Goal: Task Accomplishment & Management: Manage account settings

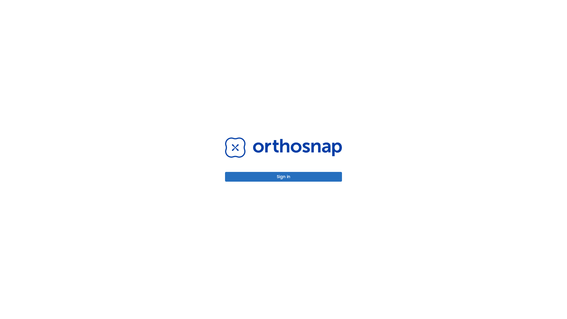
click at [283, 177] on button "Sign in" at bounding box center [283, 177] width 117 height 10
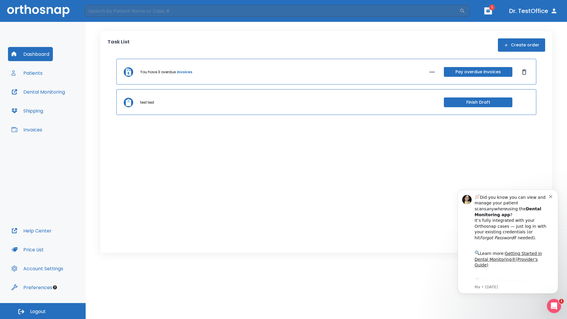
click at [43, 311] on span "Logout" at bounding box center [38, 311] width 16 height 6
